Goal: Register for event/course

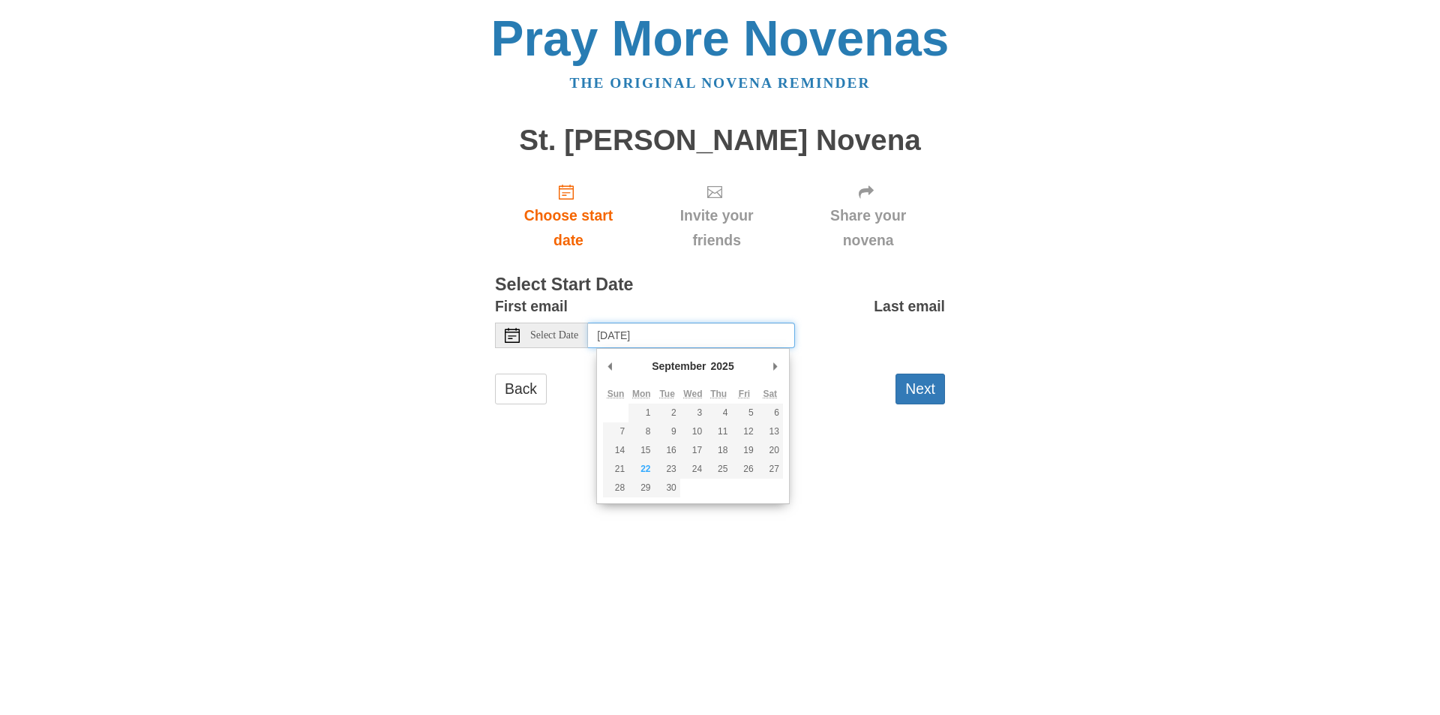
click at [713, 336] on input "[DATE]" at bounding box center [691, 336] width 207 height 26
type input "Monday, September 22nd"
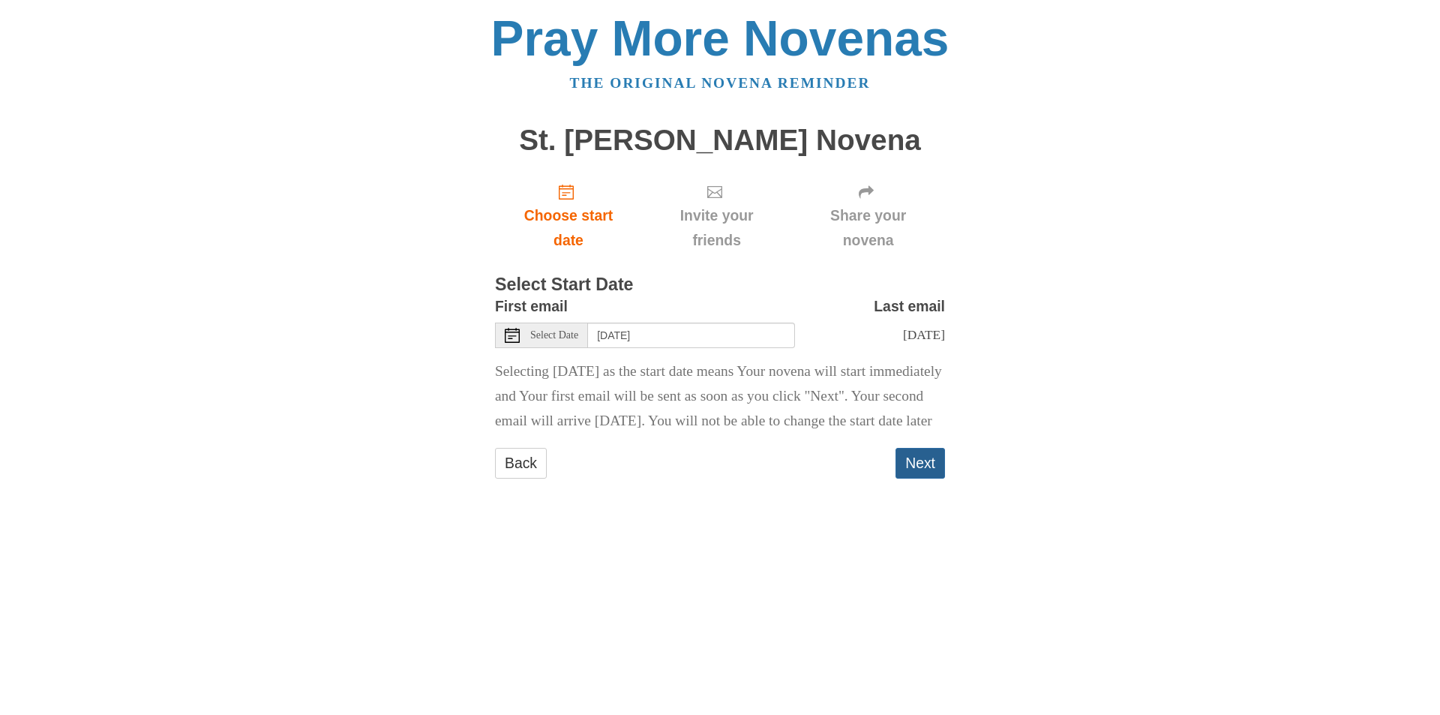
click at [911, 479] on button "Next" at bounding box center [921, 463] width 50 height 31
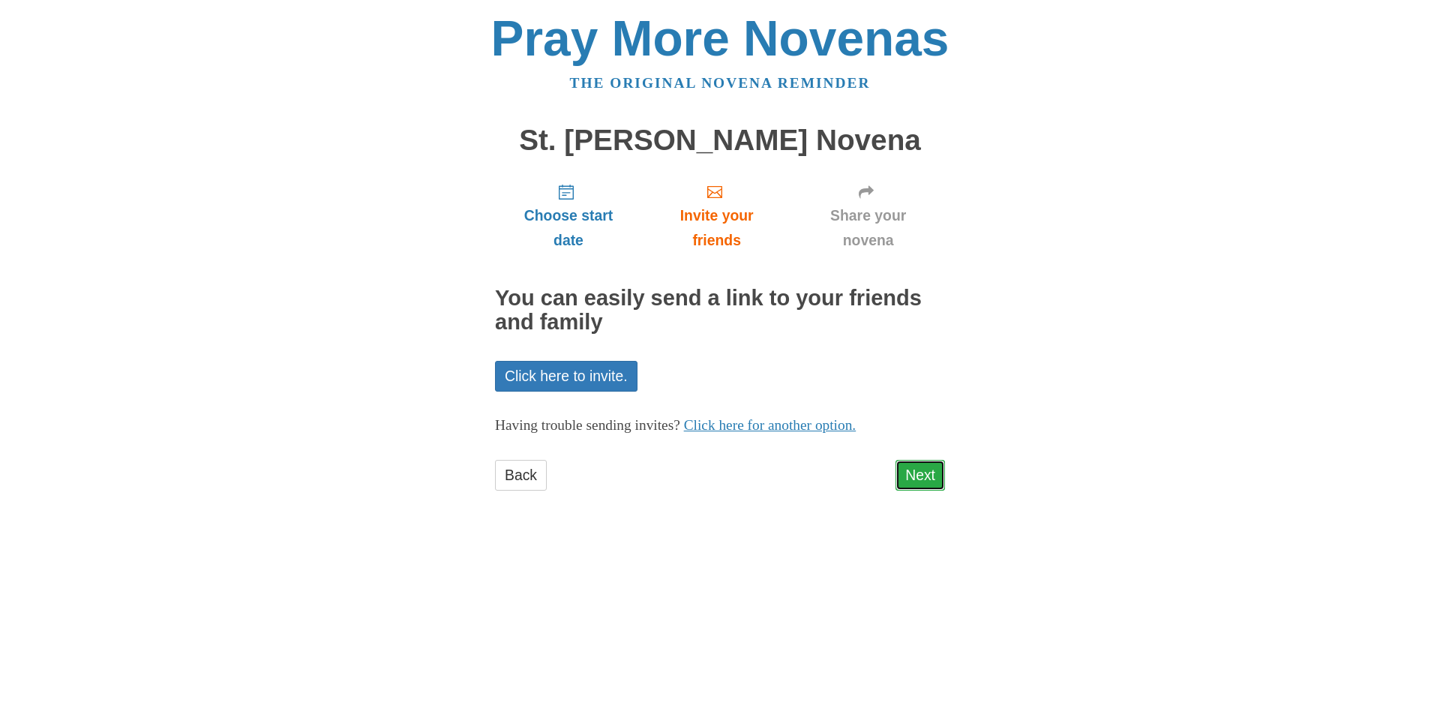
click at [913, 471] on link "Next" at bounding box center [921, 475] width 50 height 31
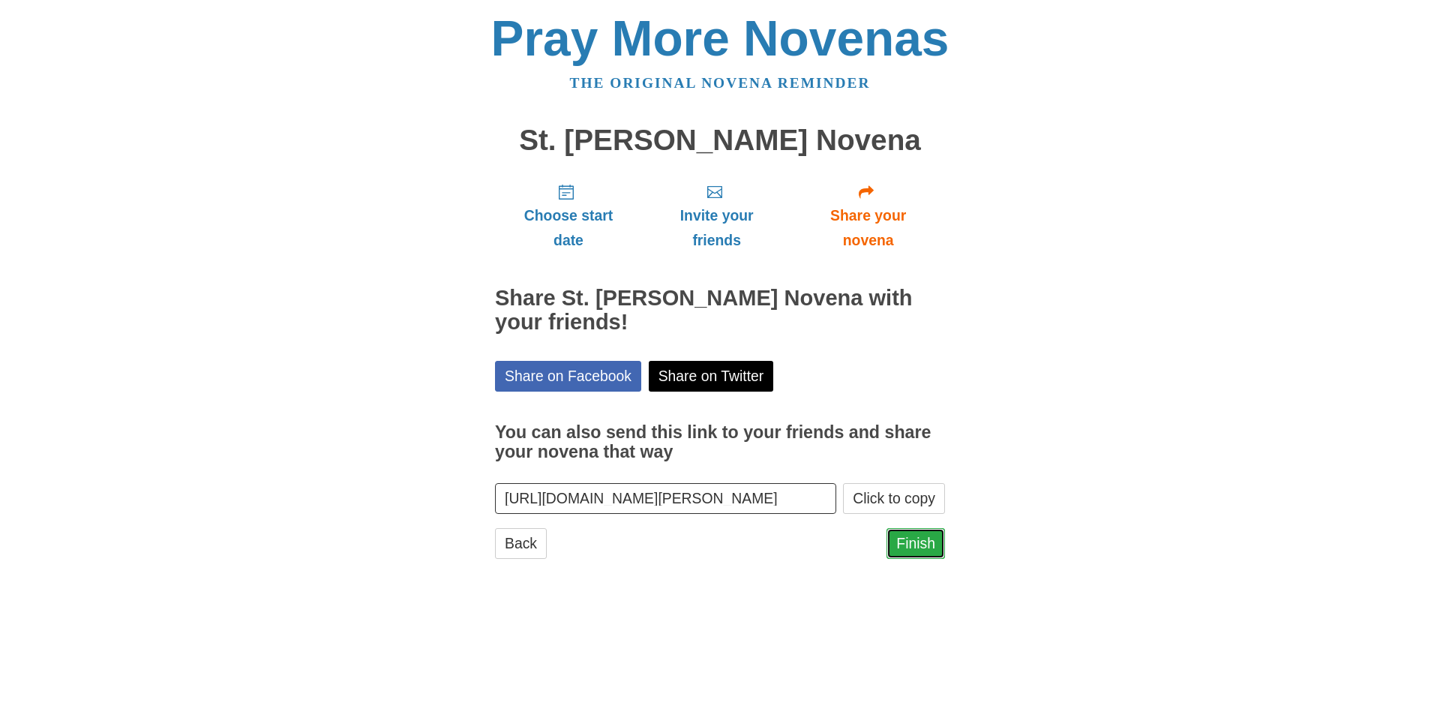
click at [916, 540] on link "Finish" at bounding box center [916, 543] width 59 height 31
